Goal: Information Seeking & Learning: Learn about a topic

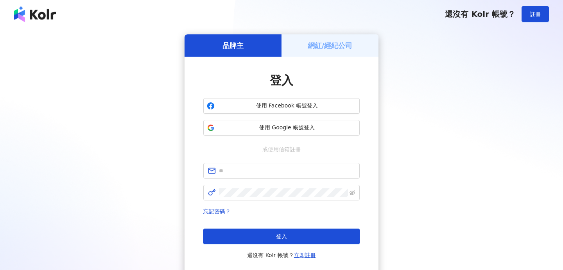
click at [265, 132] on button "使用 Google 帳號登入" at bounding box center [281, 128] width 156 height 16
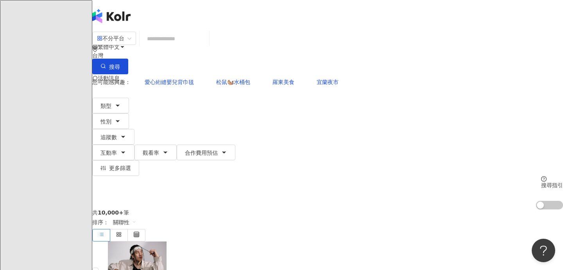
click at [206, 45] on input "search" at bounding box center [174, 38] width 63 height 15
paste input "**********"
type input "**********"
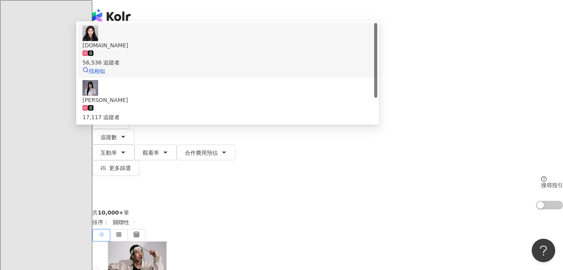
click at [247, 50] on span "[DOMAIN_NAME]" at bounding box center [227, 45] width 290 height 9
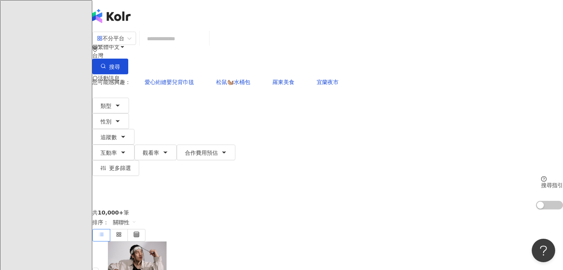
click at [206, 46] on input "search" at bounding box center [174, 38] width 63 height 15
paste input "**********"
type input "**********"
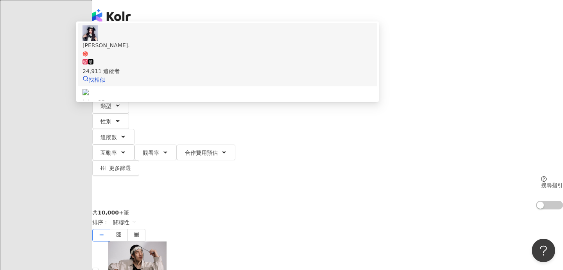
click at [248, 73] on div "24,911 追蹤者" at bounding box center [227, 66] width 290 height 17
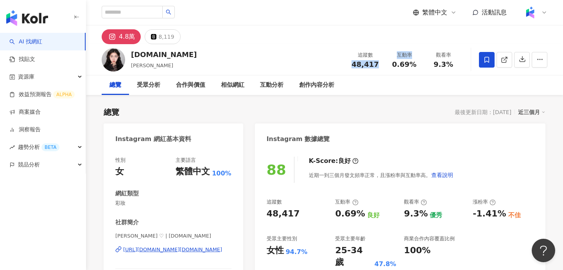
drag, startPoint x: 355, startPoint y: 67, endPoint x: 390, endPoint y: 67, distance: 35.2
click at [391, 67] on div "追蹤數 48,417 互動率 0.69% 觀看率 9.3%" at bounding box center [404, 59] width 117 height 23
click at [374, 65] on span "48,417" at bounding box center [364, 64] width 27 height 8
drag, startPoint x: 357, startPoint y: 65, endPoint x: 365, endPoint y: 65, distance: 8.2
click at [365, 65] on span "48,417" at bounding box center [364, 64] width 27 height 8
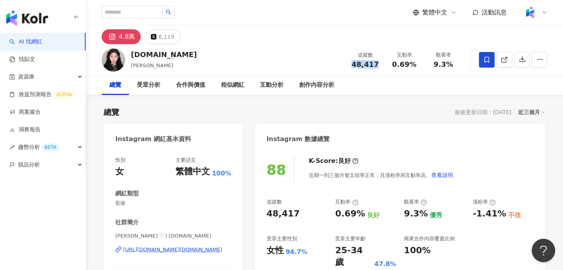
drag, startPoint x: 354, startPoint y: 63, endPoint x: 381, endPoint y: 64, distance: 26.6
click at [381, 64] on div "追蹤數 48,417" at bounding box center [365, 59] width 39 height 17
copy span "48,417"
drag, startPoint x: 395, startPoint y: 65, endPoint x: 423, endPoint y: 65, distance: 27.7
click at [423, 65] on div "互動率 0.69%" at bounding box center [404, 59] width 39 height 17
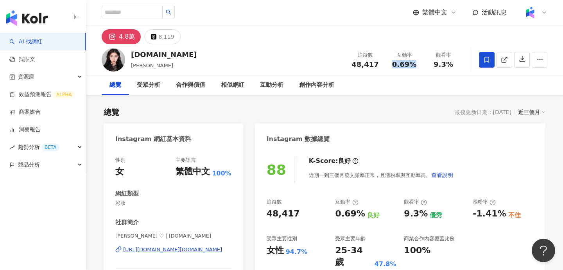
copy span "0.69%"
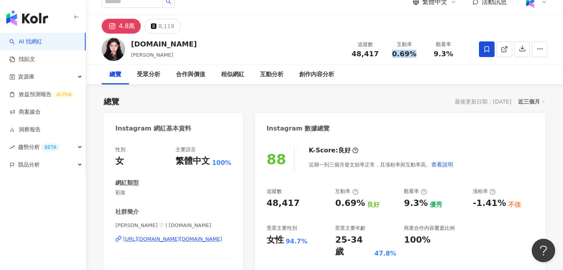
scroll to position [18, 0]
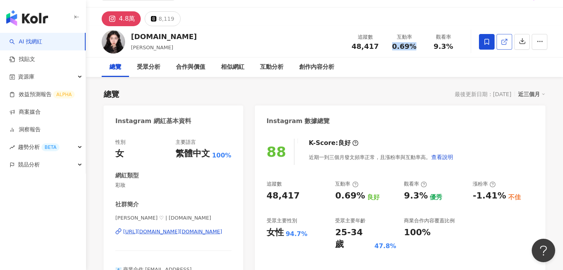
click at [503, 39] on icon at bounding box center [504, 41] width 7 height 7
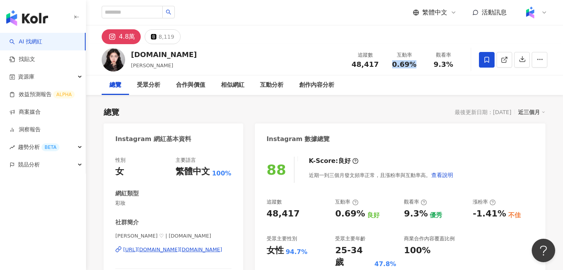
scroll to position [107, 0]
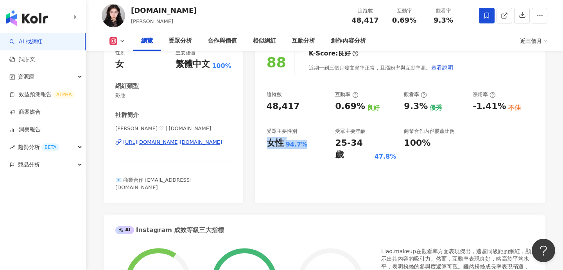
drag, startPoint x: 267, startPoint y: 146, endPoint x: 313, endPoint y: 146, distance: 45.3
click at [313, 146] on div "女性 94.7%" at bounding box center [297, 143] width 61 height 12
copy div "女性 94.7%"
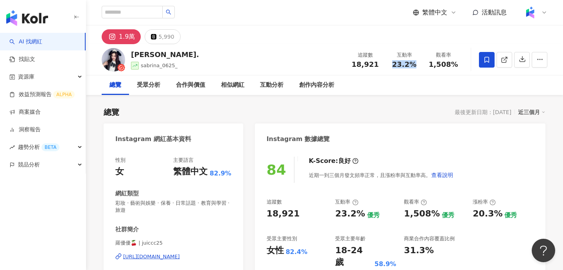
drag, startPoint x: 394, startPoint y: 65, endPoint x: 412, endPoint y: 65, distance: 18.0
click at [412, 65] on span "23.2%" at bounding box center [404, 65] width 24 height 8
copy span "23.2%"
drag, startPoint x: 430, startPoint y: 64, endPoint x: 460, endPoint y: 63, distance: 29.7
click at [460, 63] on div "觀看率 1,508%" at bounding box center [443, 59] width 39 height 17
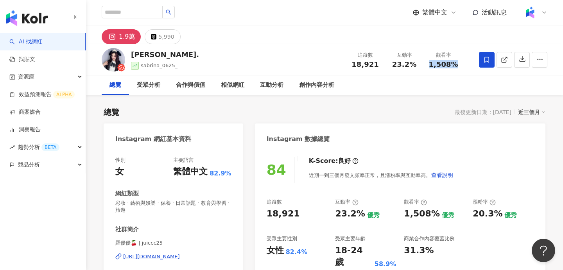
copy span "1,508%"
drag, startPoint x: 352, startPoint y: 67, endPoint x: 378, endPoint y: 66, distance: 25.8
click at [379, 66] on div "18,921" at bounding box center [365, 65] width 30 height 8
copy span "18,921"
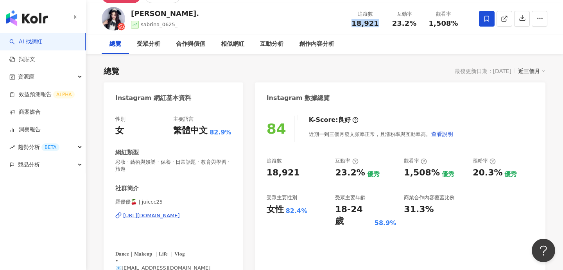
scroll to position [59, 0]
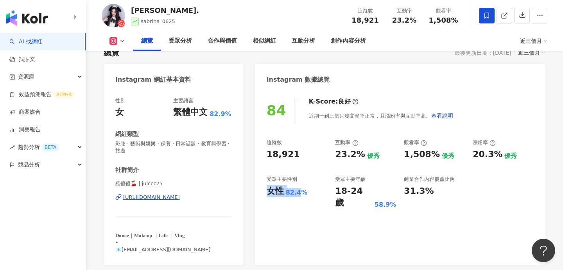
drag, startPoint x: 268, startPoint y: 192, endPoint x: 298, endPoint y: 192, distance: 30.5
click at [298, 192] on div "女性 82.4%" at bounding box center [297, 191] width 61 height 12
copy div "女性 82.4%"
click at [505, 19] on icon at bounding box center [504, 15] width 7 height 7
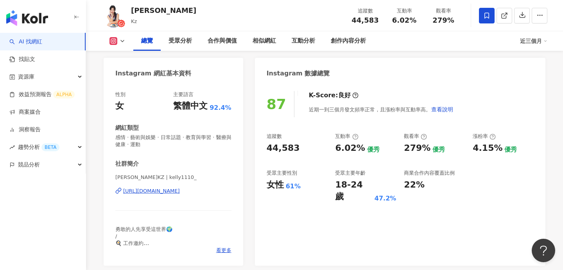
scroll to position [48, 0]
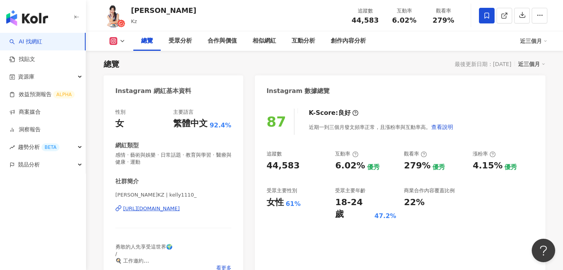
drag, startPoint x: 268, startPoint y: 184, endPoint x: 296, endPoint y: 184, distance: 28.5
click at [296, 184] on div "追蹤數 44,583 互動率 6.02% 優秀 觀看率 279% 優秀 漲粉率 4.15% 優秀 受眾主要性別 女性 61% 受眾主要年齡 18-24 歲 4…" at bounding box center [400, 185] width 267 height 70
drag, startPoint x: 266, startPoint y: 202, endPoint x: 311, endPoint y: 202, distance: 44.6
click at [311, 202] on div "女性 61%" at bounding box center [297, 203] width 61 height 12
copy div "女性 61%"
